Goal: Complete application form

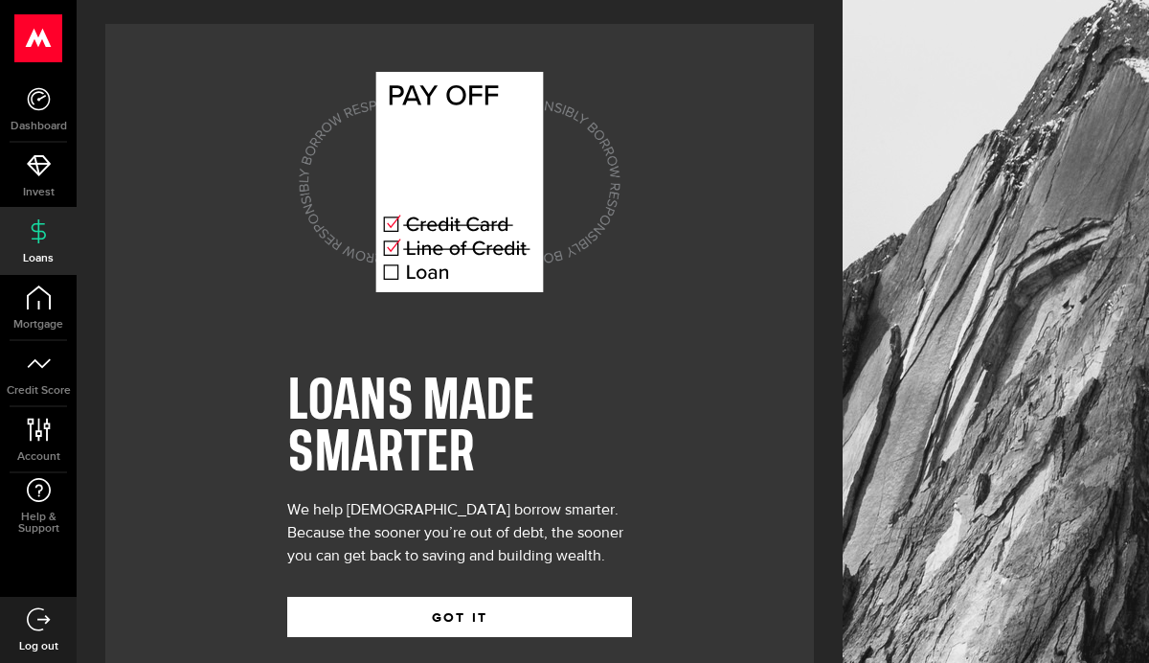
scroll to position [31, 0]
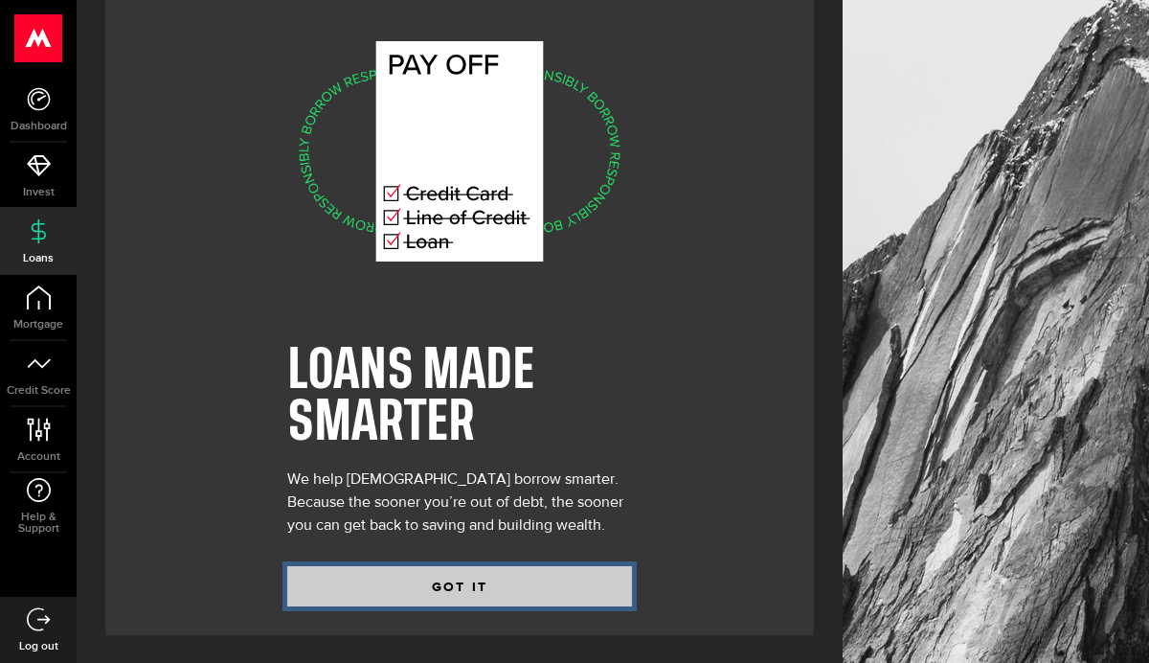
click at [454, 594] on button "GOT IT" at bounding box center [459, 586] width 345 height 40
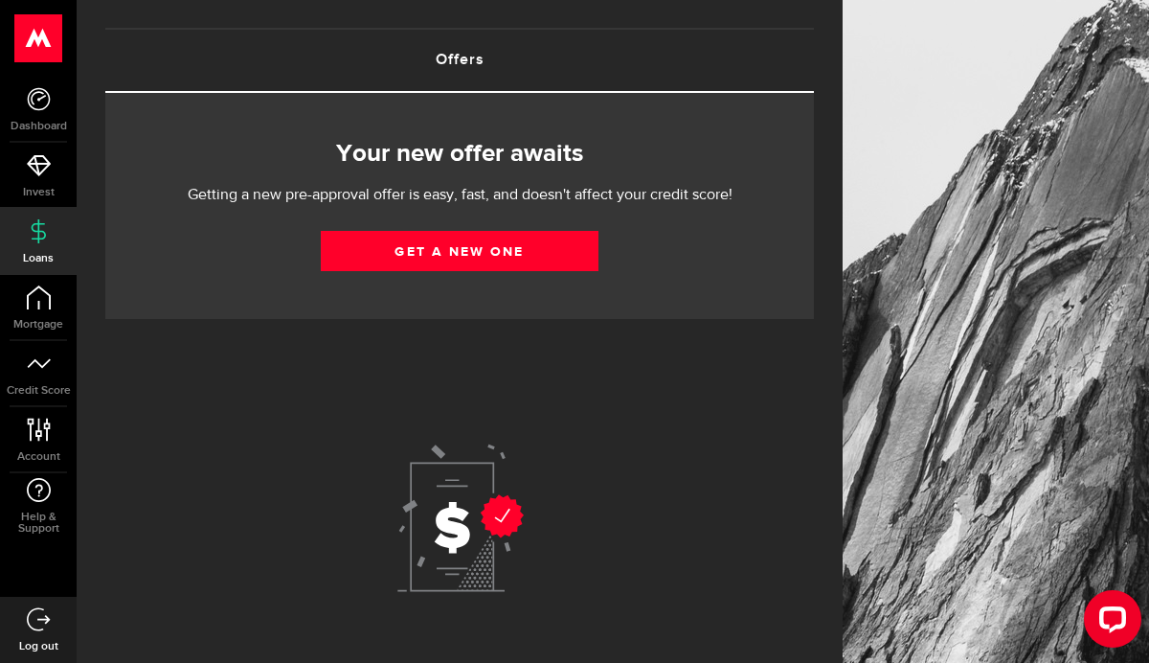
scroll to position [95, 0]
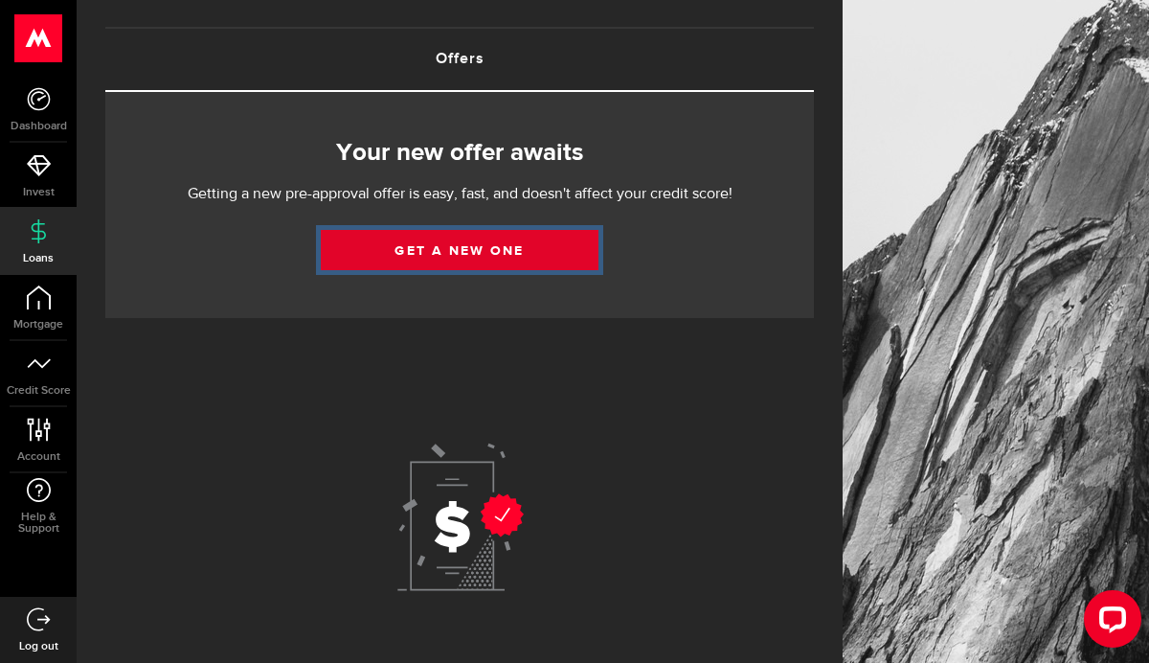
click at [486, 243] on link "Get a new one" at bounding box center [460, 250] width 278 height 40
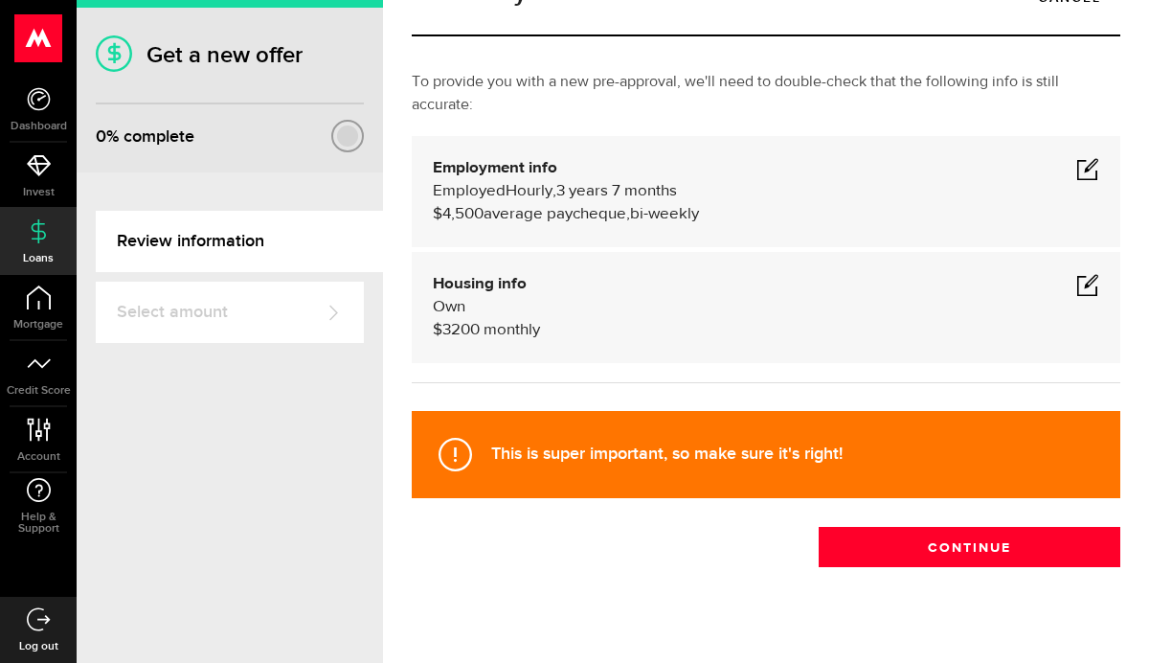
scroll to position [95, 0]
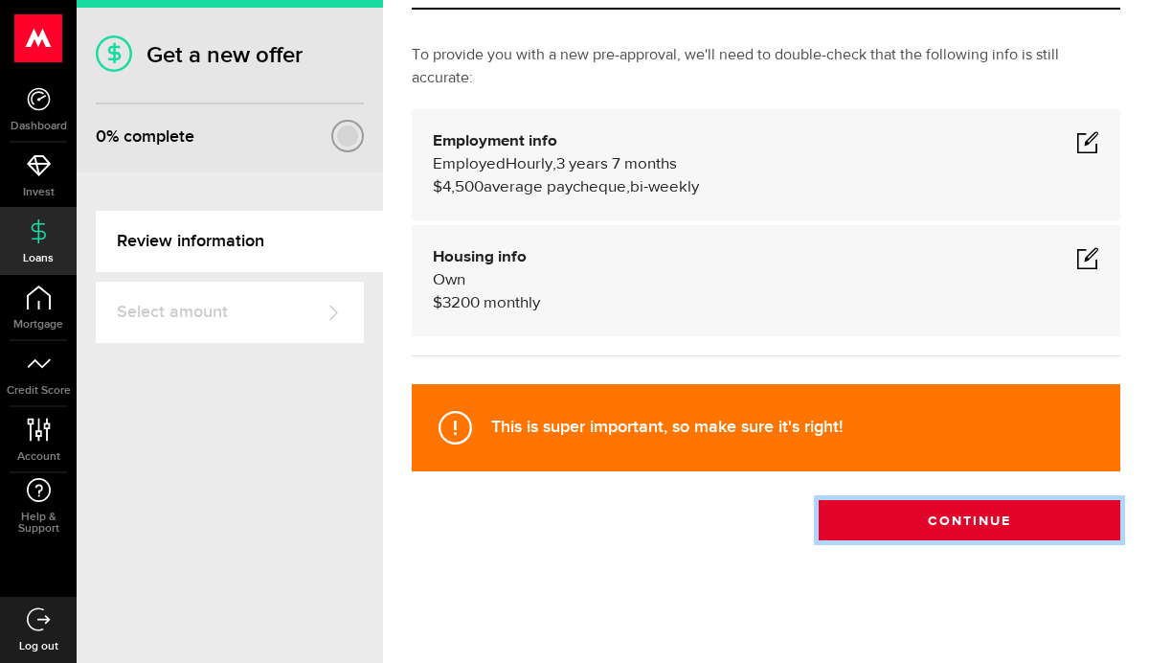
click at [921, 517] on button "Continue" at bounding box center [970, 520] width 302 height 40
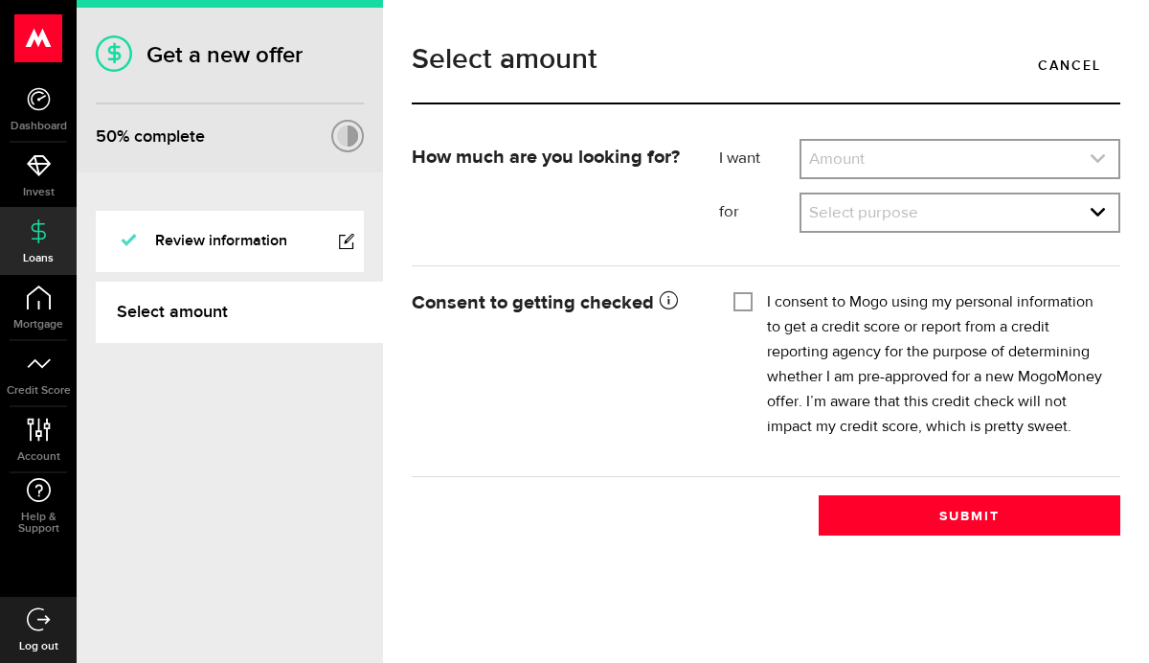
click at [909, 160] on link "expand select" at bounding box center [960, 159] width 317 height 36
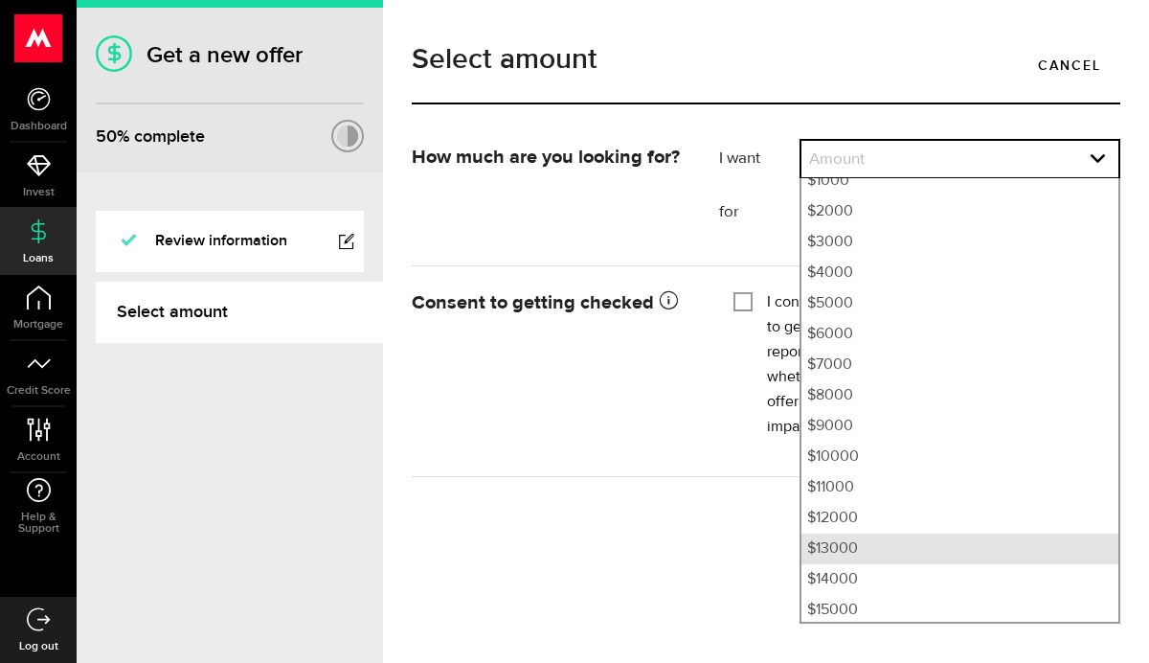
scroll to position [83, 0]
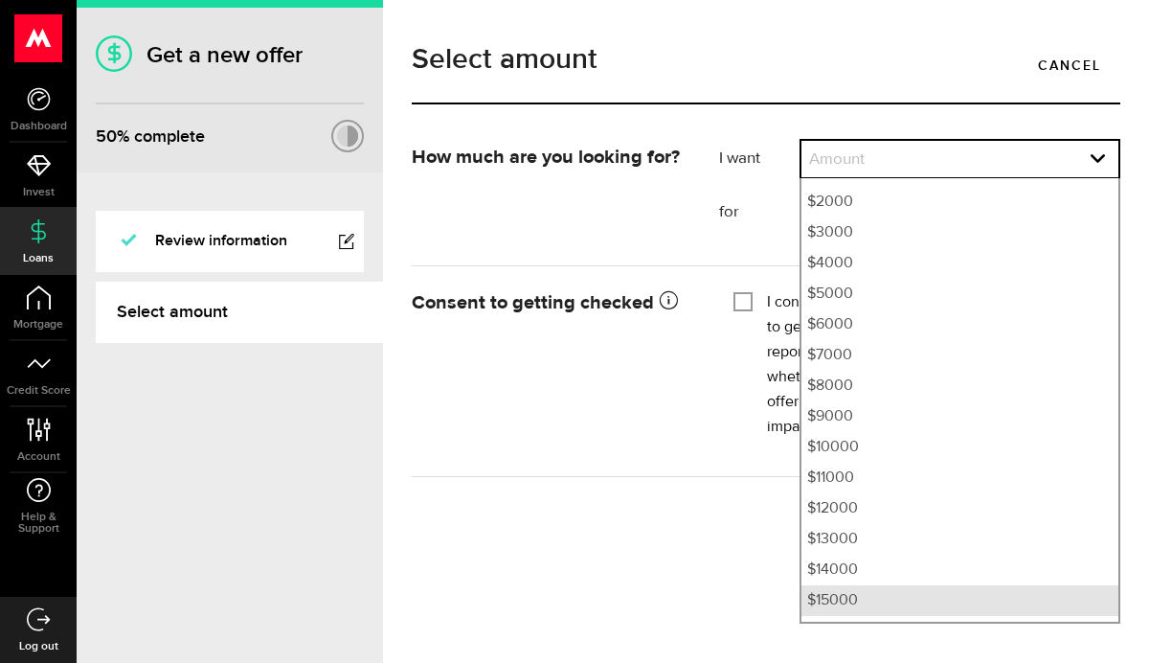
click at [873, 600] on li "$15000" at bounding box center [960, 600] width 317 height 31
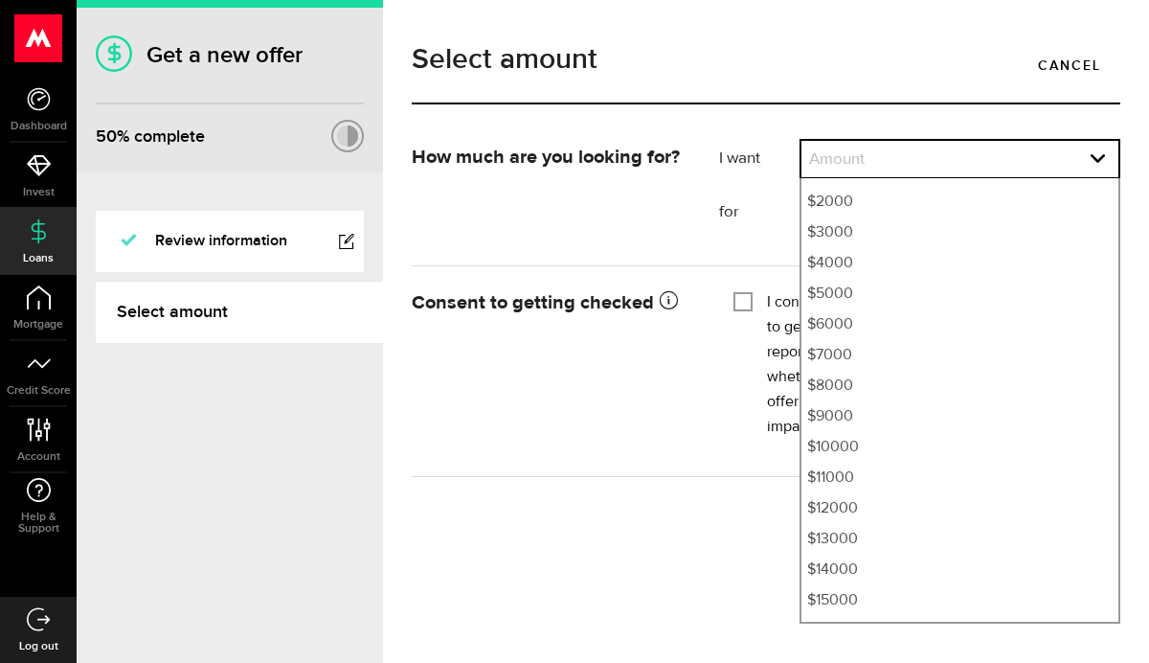
select select "15000"
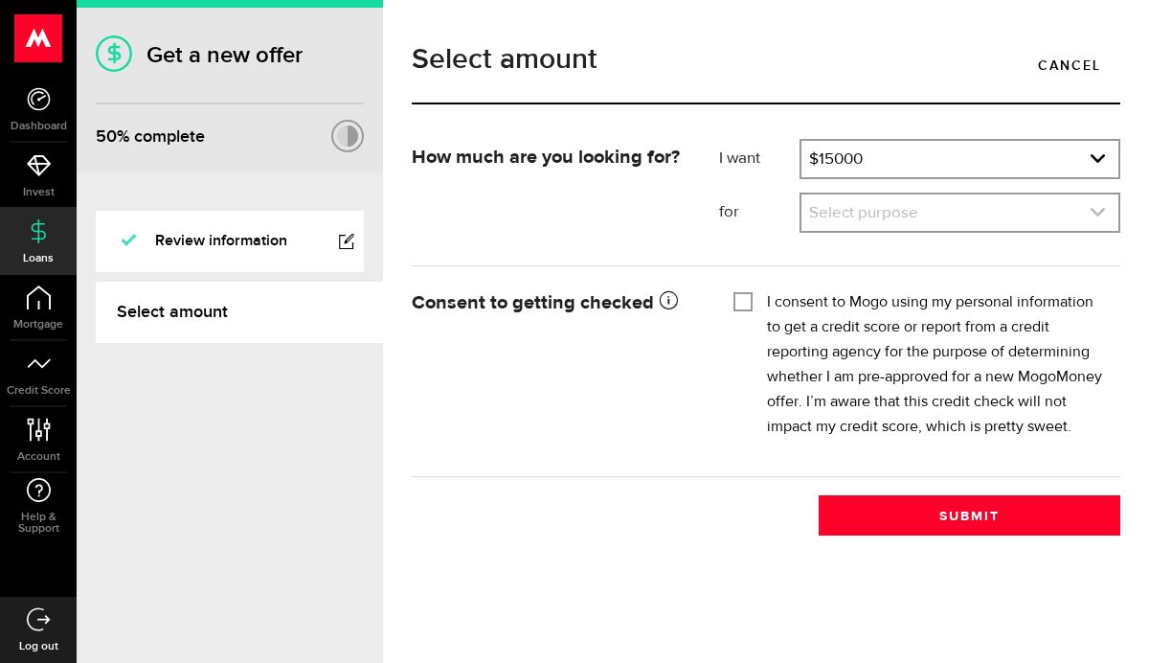
click at [1030, 206] on link "expand select" at bounding box center [960, 212] width 317 height 36
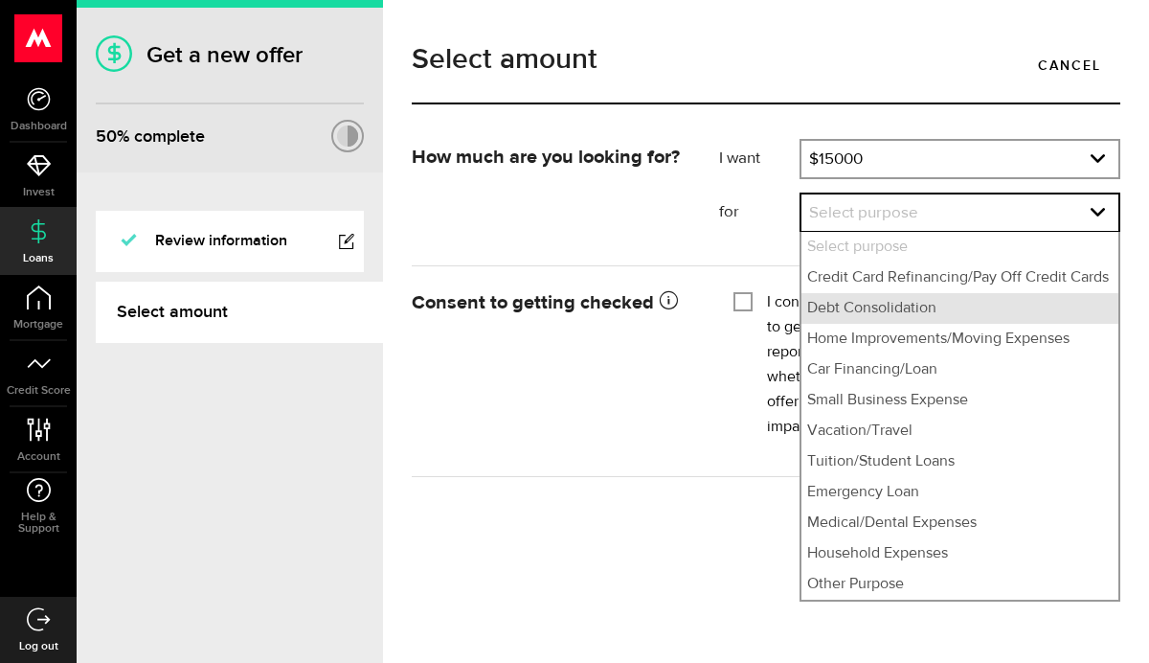
click at [929, 317] on li "Debt Consolidation" at bounding box center [960, 308] width 317 height 31
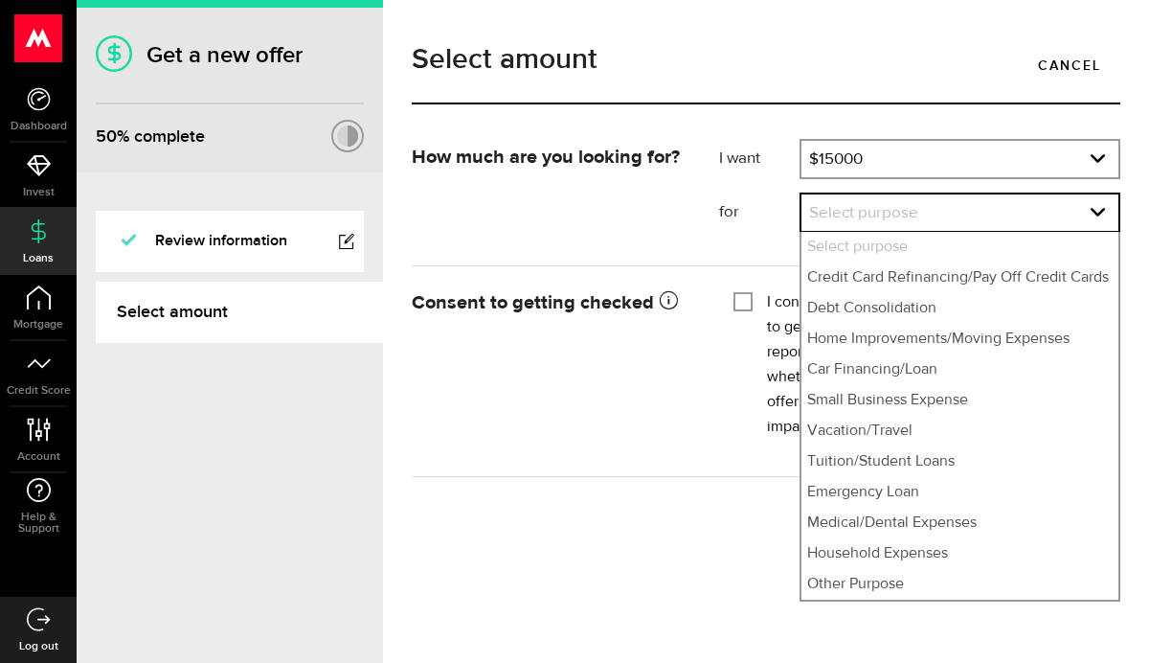
select select "Debt Consolidation"
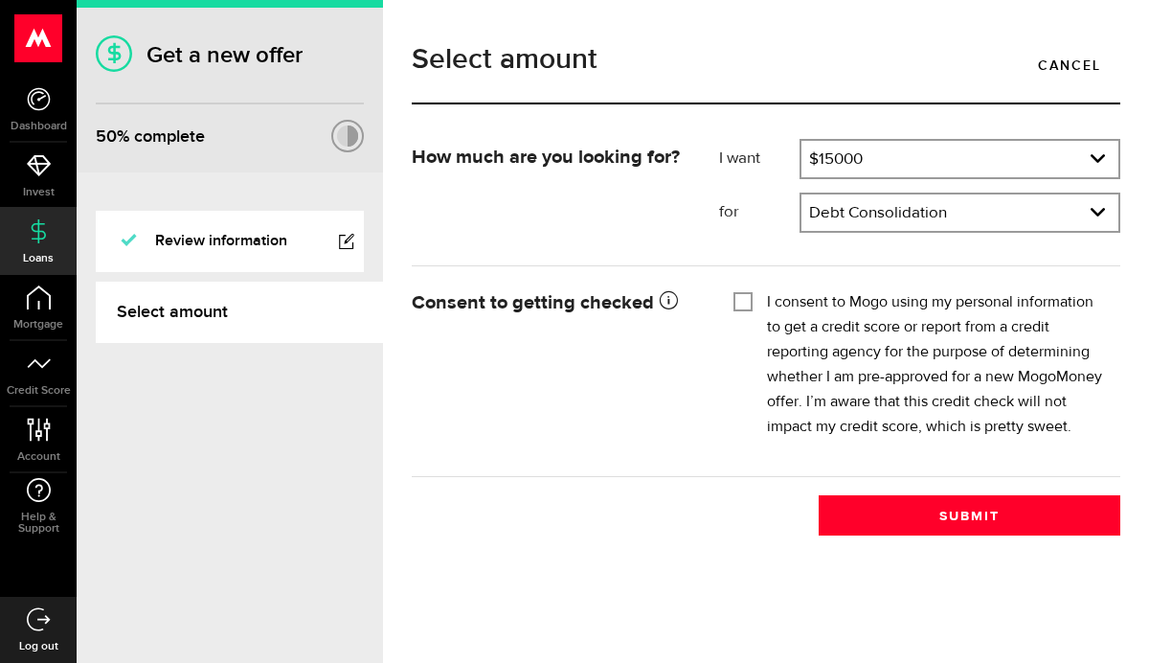
click at [746, 301] on input "I consent to Mogo using my personal information to get a credit score or report…" at bounding box center [743, 299] width 19 height 19
checkbox input "true"
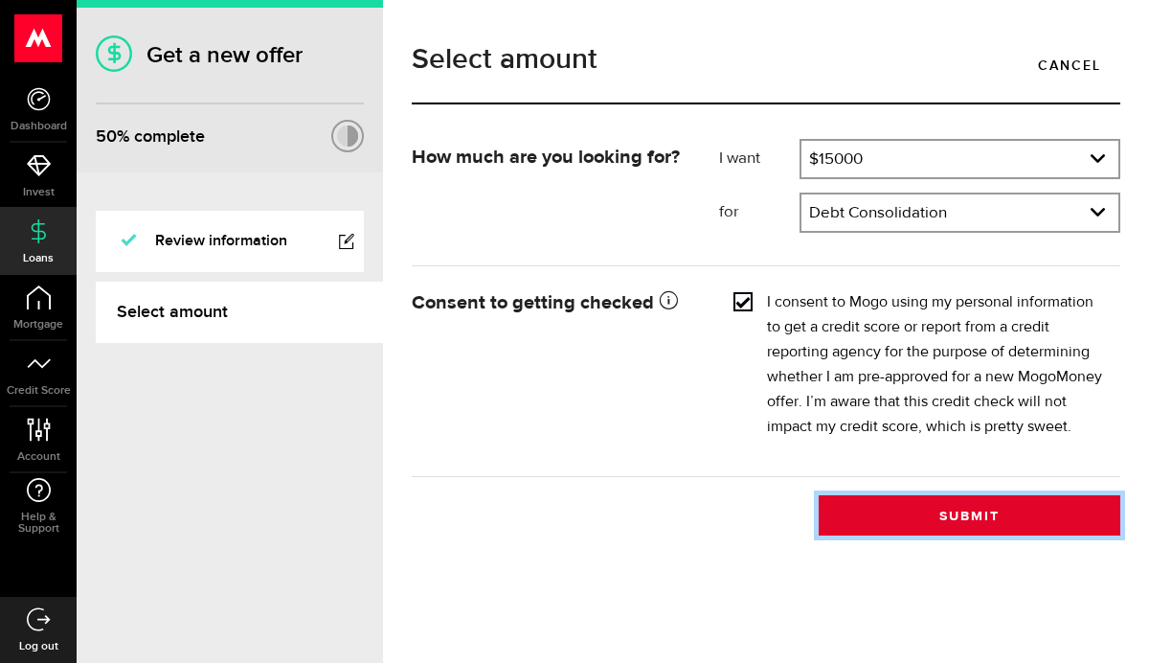
click at [925, 513] on button "Submit" at bounding box center [970, 515] width 302 height 40
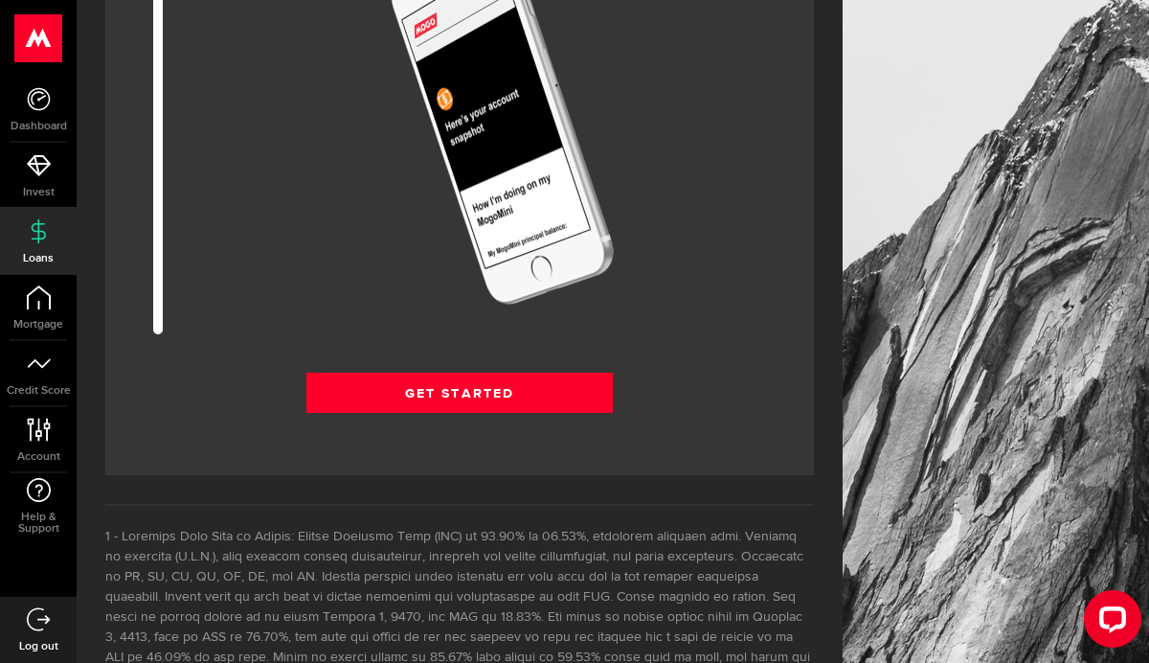
scroll to position [2494, 0]
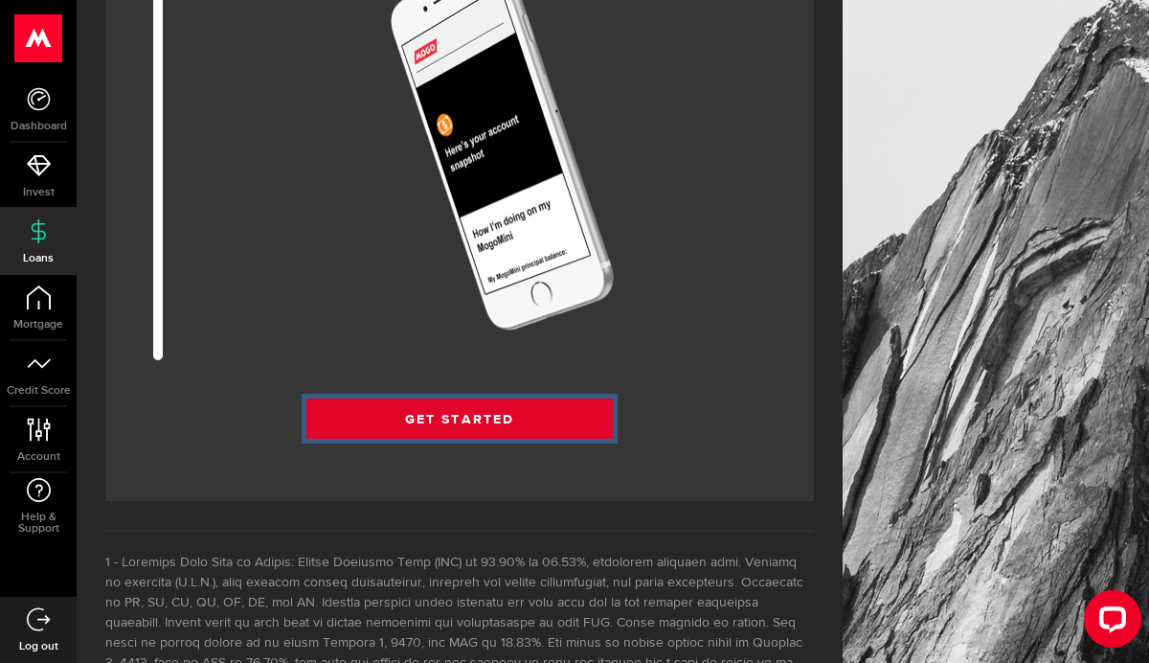
click at [548, 429] on link "Get Started" at bounding box center [459, 418] width 306 height 40
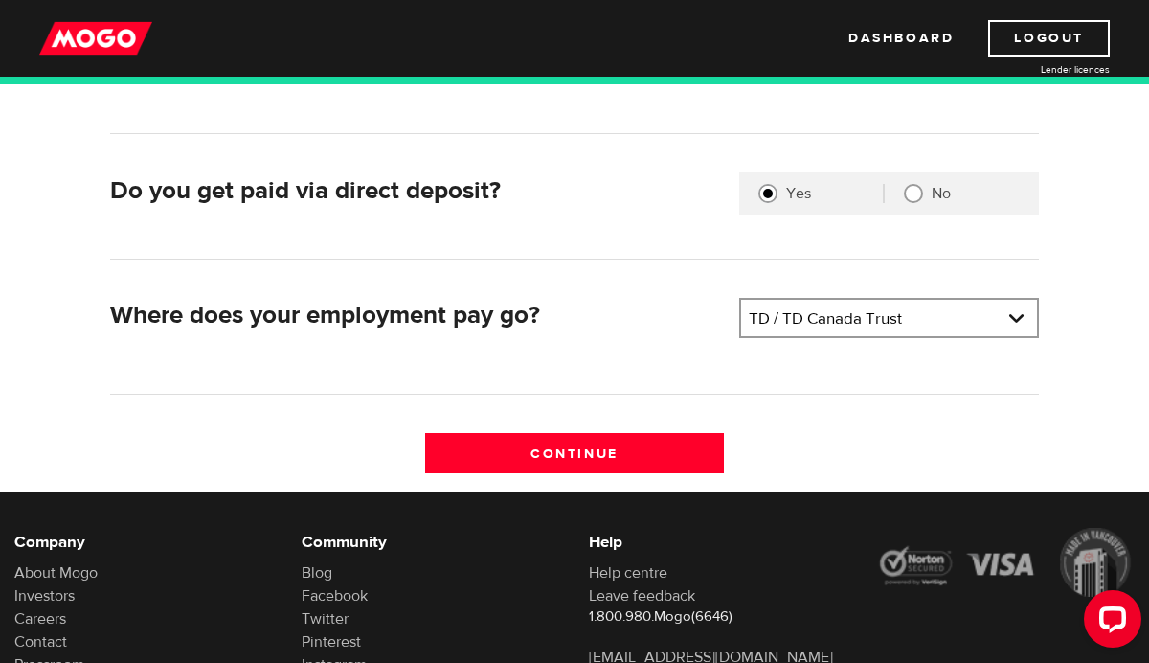
scroll to position [508, 0]
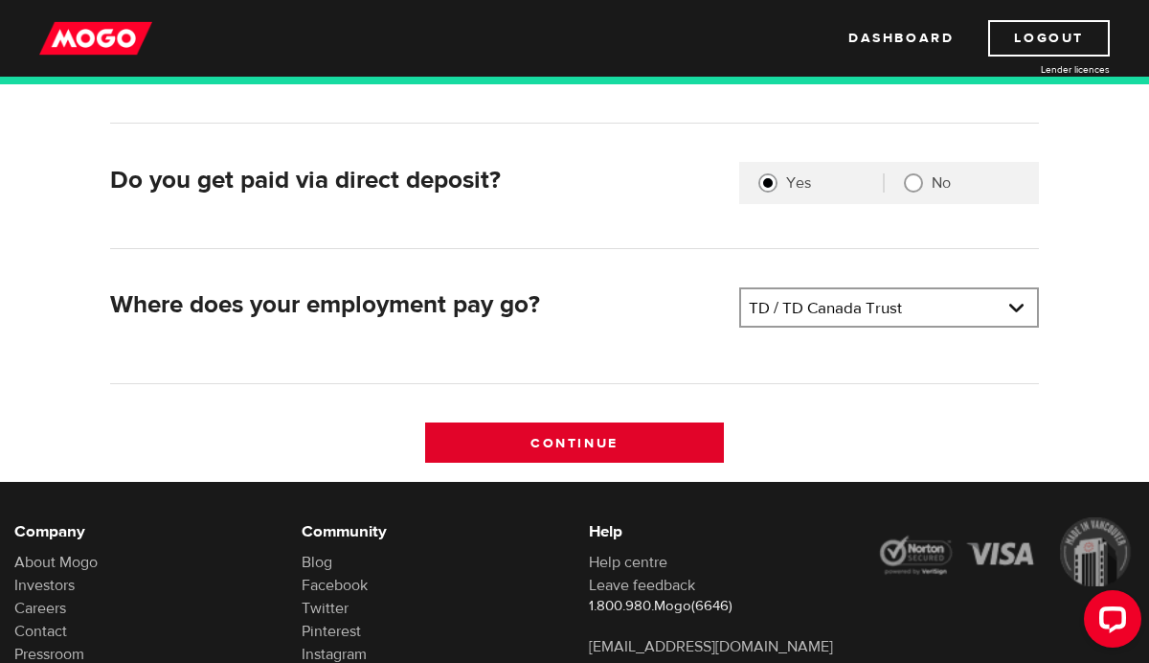
click at [601, 442] on input "Continue" at bounding box center [575, 442] width 300 height 40
